Goal: Navigation & Orientation: Find specific page/section

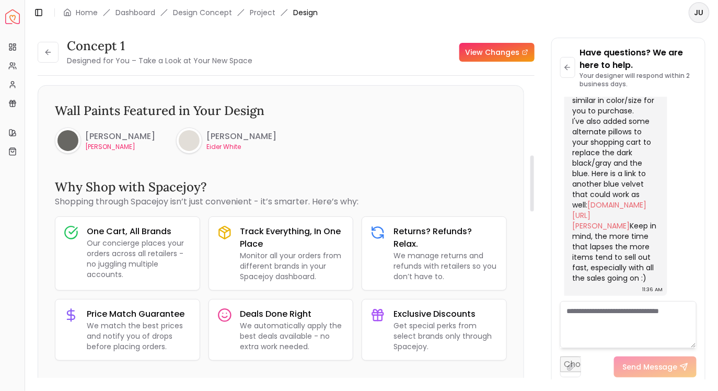
scroll to position [14, 0]
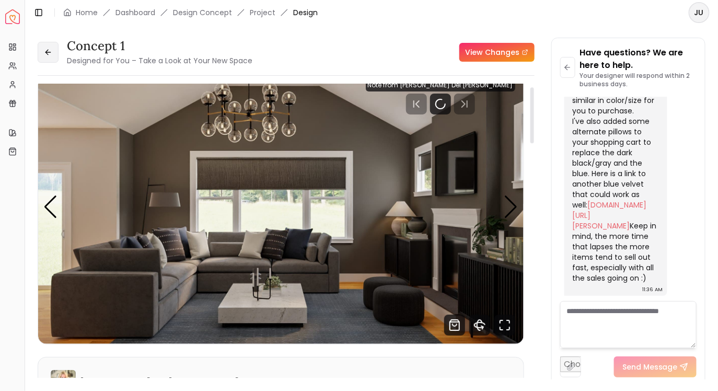
click at [53, 51] on button at bounding box center [48, 52] width 21 height 21
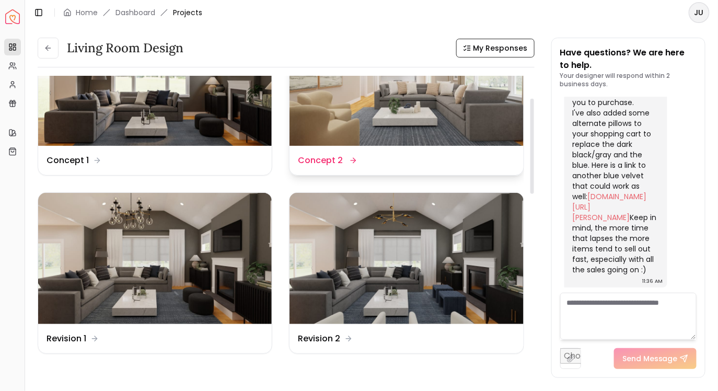
scroll to position [72, 0]
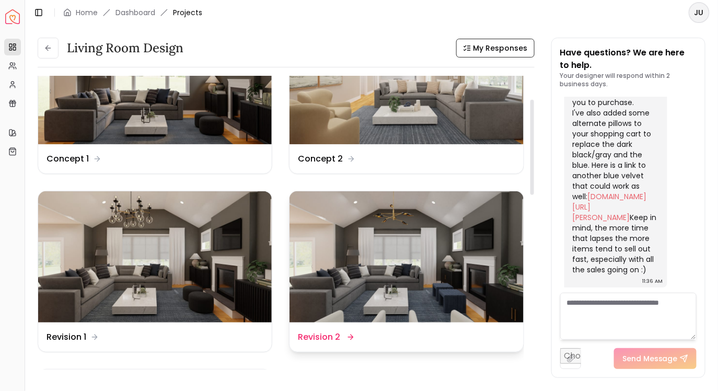
click at [406, 251] on img at bounding box center [407, 257] width 234 height 132
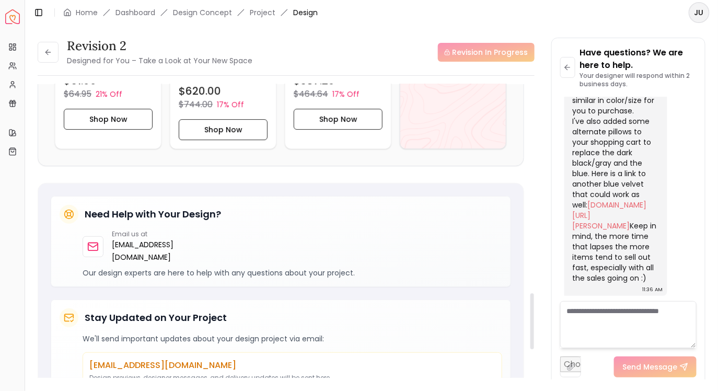
scroll to position [1019, 0]
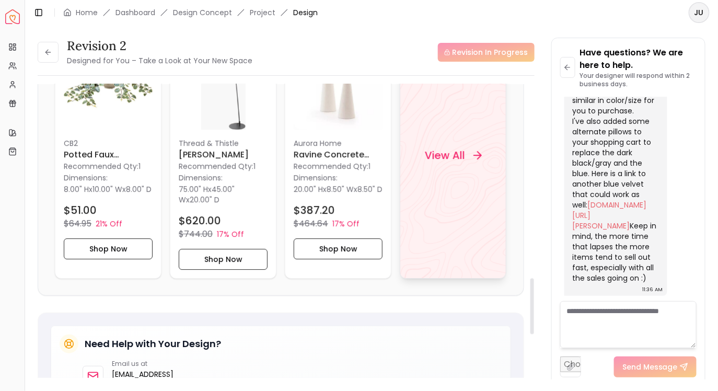
click at [447, 137] on div "View All" at bounding box center [453, 155] width 107 height 247
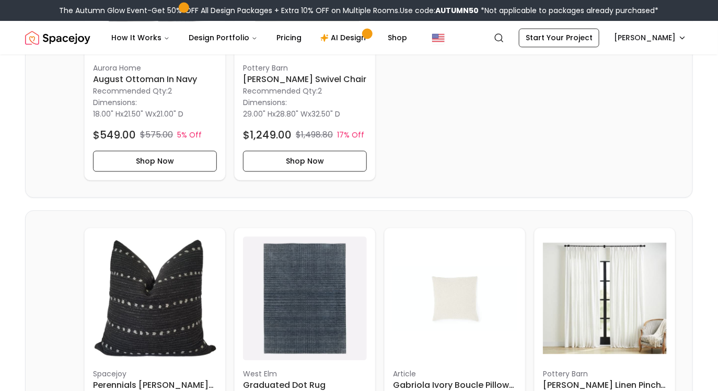
scroll to position [826, 0]
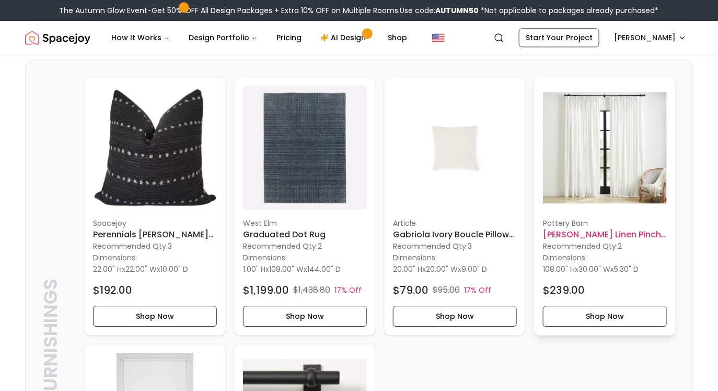
click at [657, 169] on img at bounding box center [605, 148] width 124 height 124
click at [592, 162] on img at bounding box center [605, 148] width 124 height 124
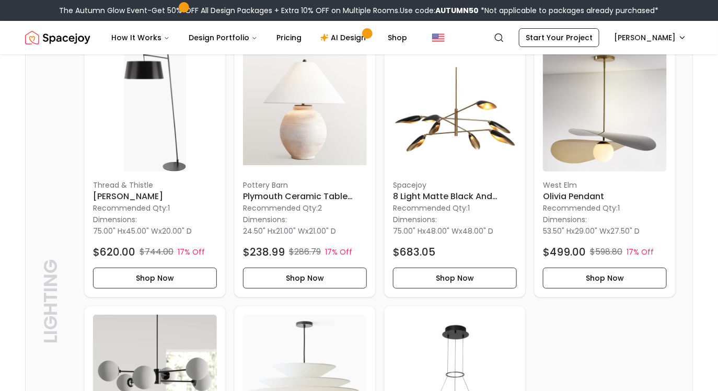
scroll to position [2627, 0]
